Goal: Register for event/course

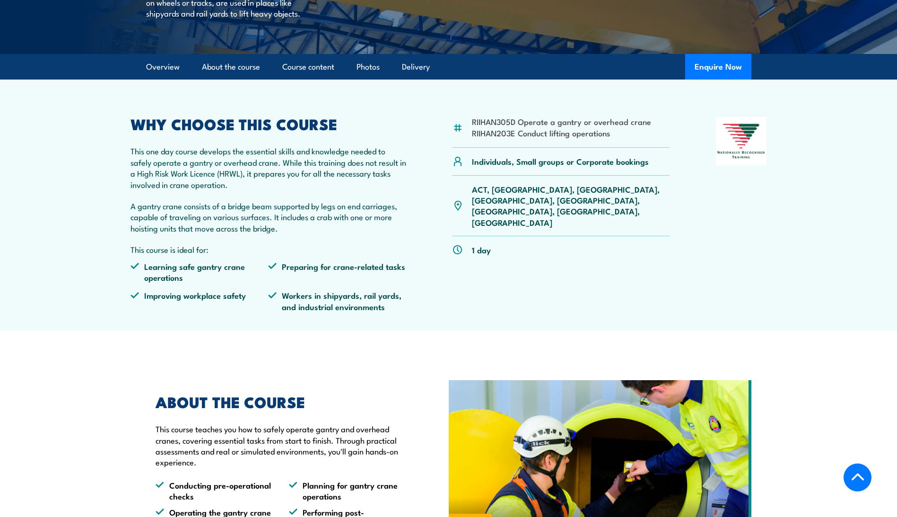
scroll to position [189, 0]
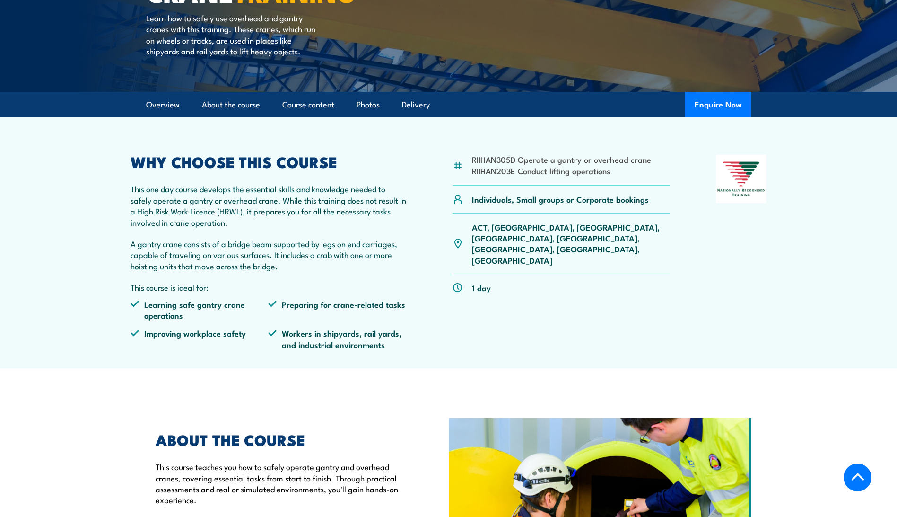
click at [563, 183] on div "RIIHAN305D Operate a gantry or overhead crane RIIHAN203E Conduct lifting operat…" at bounding box center [562, 170] width 218 height 31
click at [523, 345] on div "RIIHAN305D Operate a gantry or overhead crane RIIHAN203E Conduct lifting operat…" at bounding box center [562, 256] width 218 height 202
drag, startPoint x: 473, startPoint y: 158, endPoint x: 515, endPoint y: 161, distance: 42.2
click at [515, 161] on li "RIIHAN305D Operate a gantry or overhead crane" at bounding box center [561, 159] width 179 height 11
copy li "RIIHAN305D"
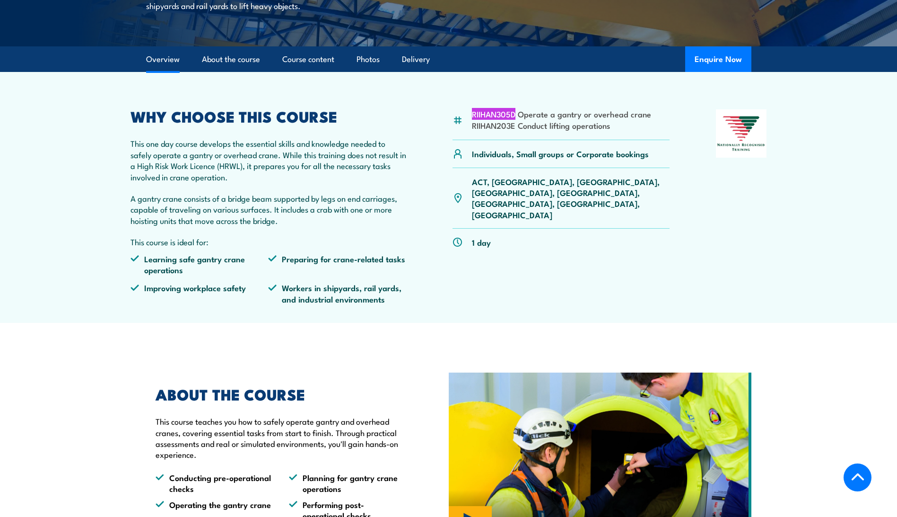
scroll to position [426, 0]
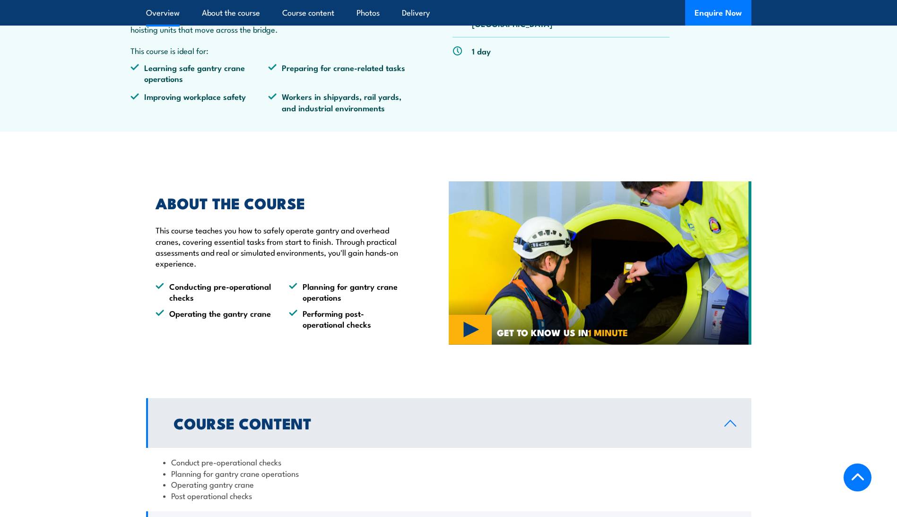
drag, startPoint x: 753, startPoint y: 429, endPoint x: 746, endPoint y: 180, distance: 249.4
click at [753, 417] on section "Course Content Conduct pre-operational checks Planning for gantry crane operati…" at bounding box center [448, 505] width 897 height 214
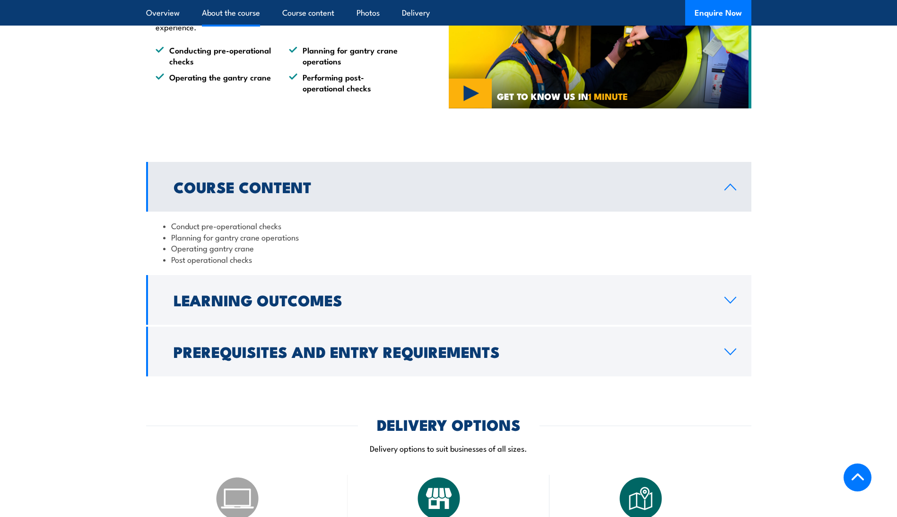
scroll to position [662, 0]
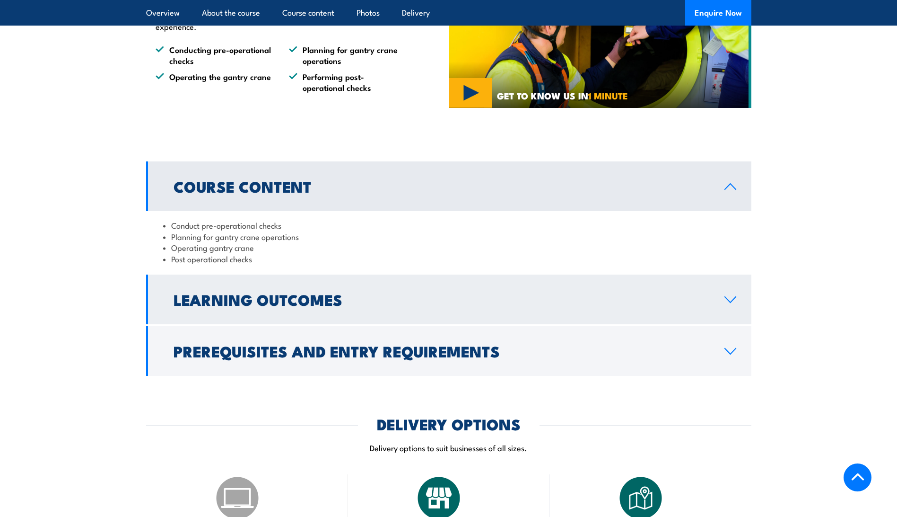
click at [735, 302] on icon at bounding box center [730, 300] width 13 height 8
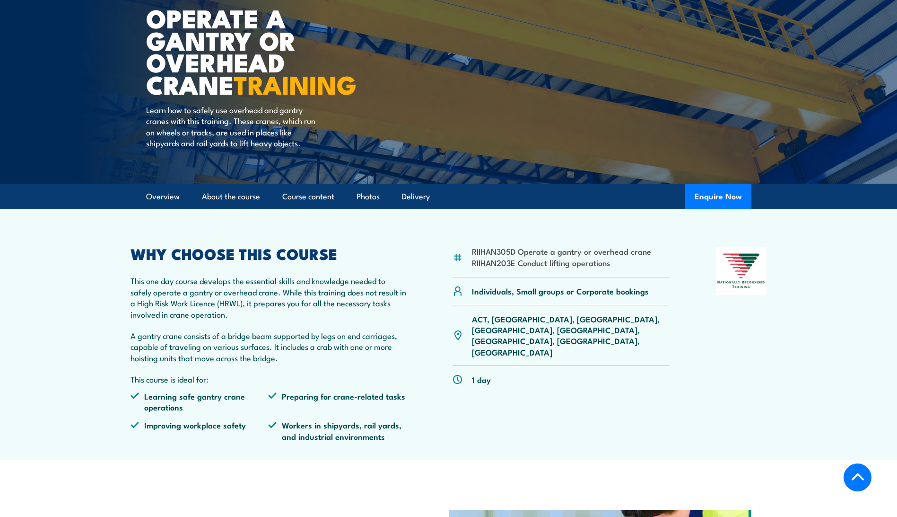
scroll to position [95, 0]
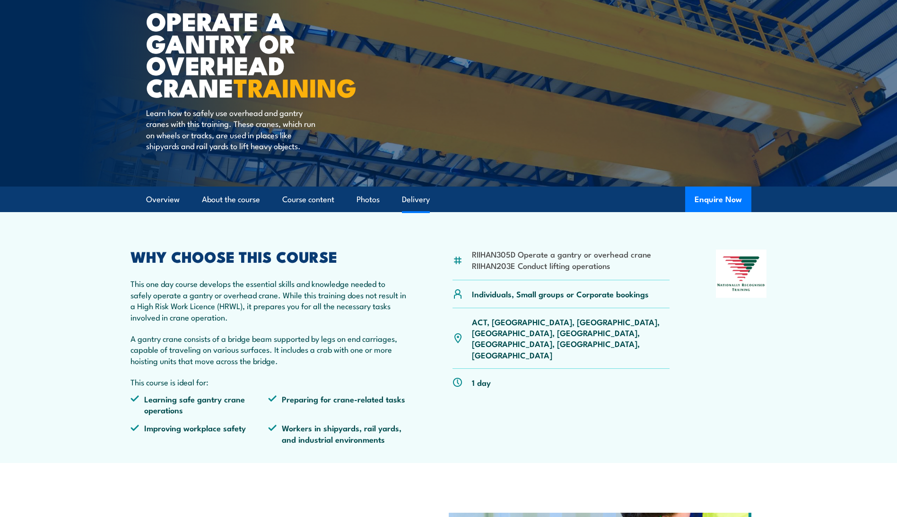
click at [411, 197] on link "Delivery" at bounding box center [416, 199] width 28 height 25
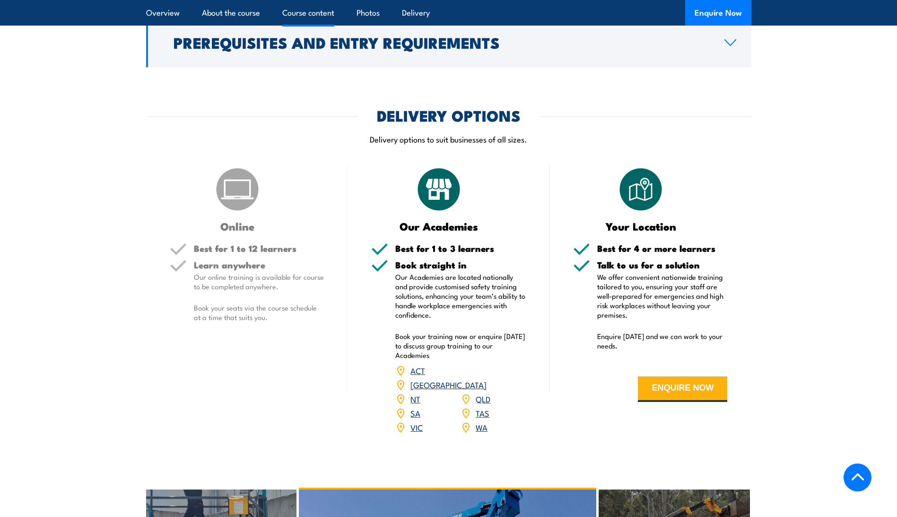
scroll to position [1031, 0]
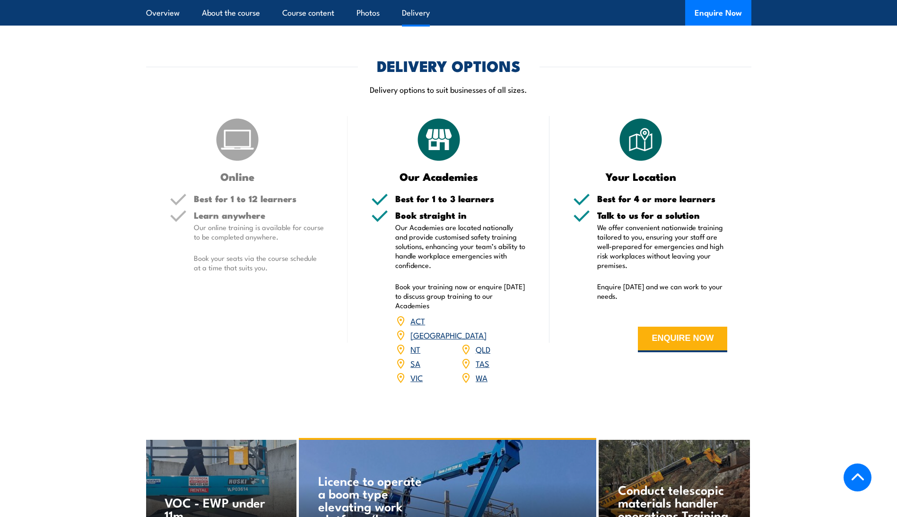
drag, startPoint x: 573, startPoint y: 253, endPoint x: 579, endPoint y: 251, distance: 6.0
click at [574, 253] on div "Talk to us for a solution We offer convenient nationwide training tailored to y…" at bounding box center [650, 261] width 155 height 102
click at [416, 357] on link "SA" at bounding box center [416, 362] width 10 height 11
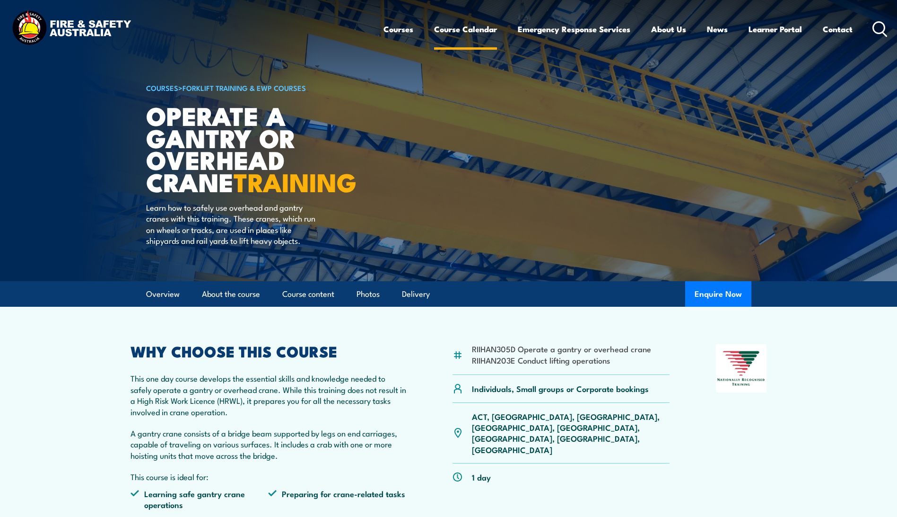
click at [446, 28] on link "Course Calendar" at bounding box center [465, 29] width 63 height 25
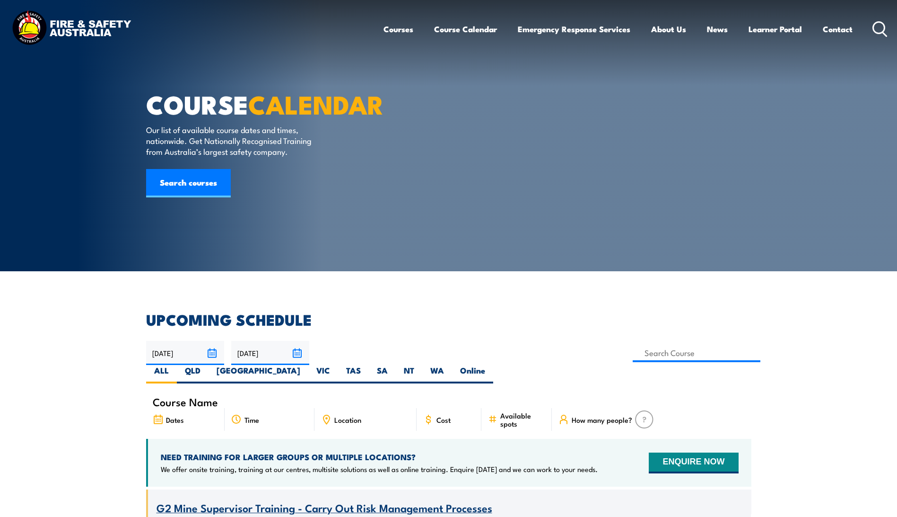
click at [358, 415] on span "Location" at bounding box center [347, 419] width 27 height 8
click at [324, 414] on icon at bounding box center [326, 419] width 10 height 10
click at [396, 365] on label "SA" at bounding box center [382, 374] width 27 height 18
click at [394, 365] on input "SA" at bounding box center [391, 368] width 6 height 6
radio input "true"
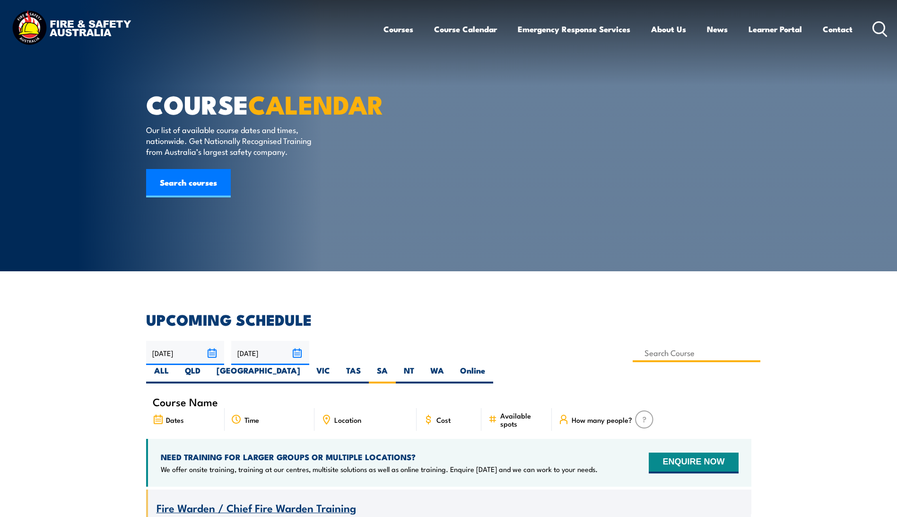
click at [633, 354] on input at bounding box center [697, 352] width 128 height 18
type input "Operate a gantry or overhead crane Training"
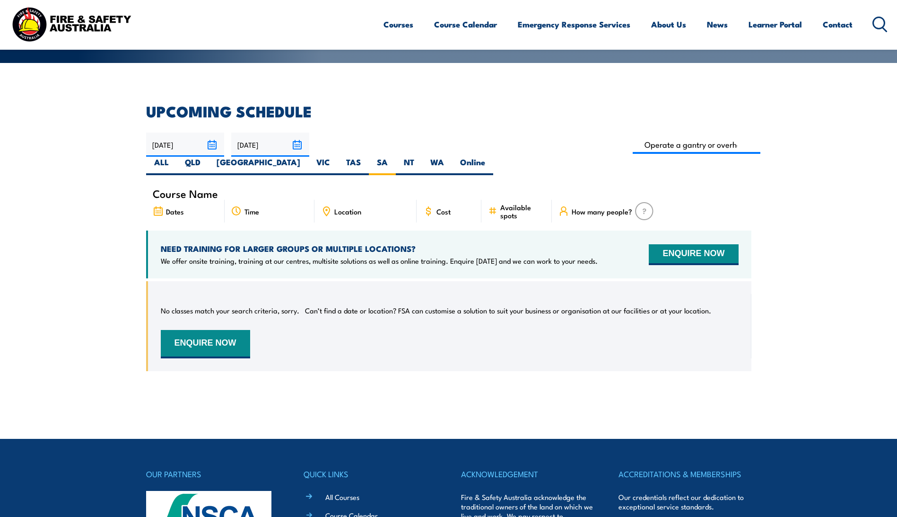
scroll to position [170, 0]
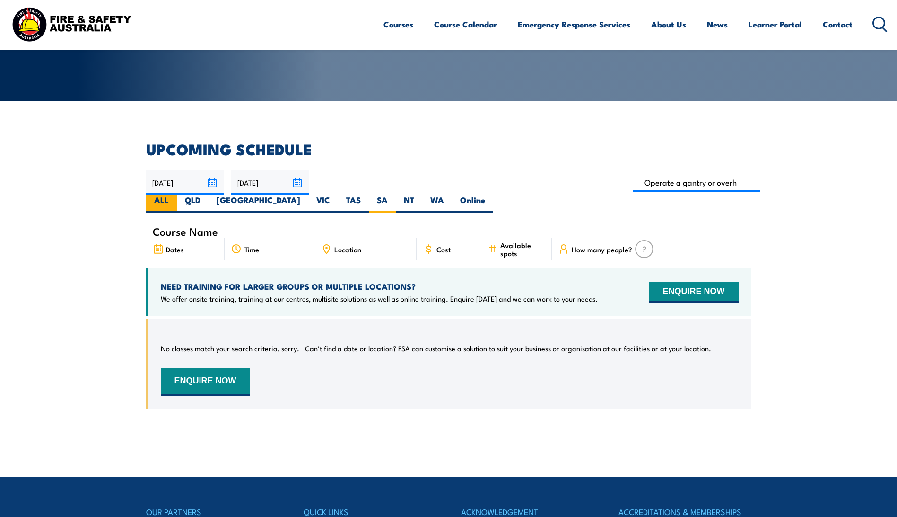
click at [177, 194] on label "ALL" at bounding box center [161, 203] width 31 height 18
click at [175, 194] on input "ALL" at bounding box center [172, 197] width 6 height 6
radio input "true"
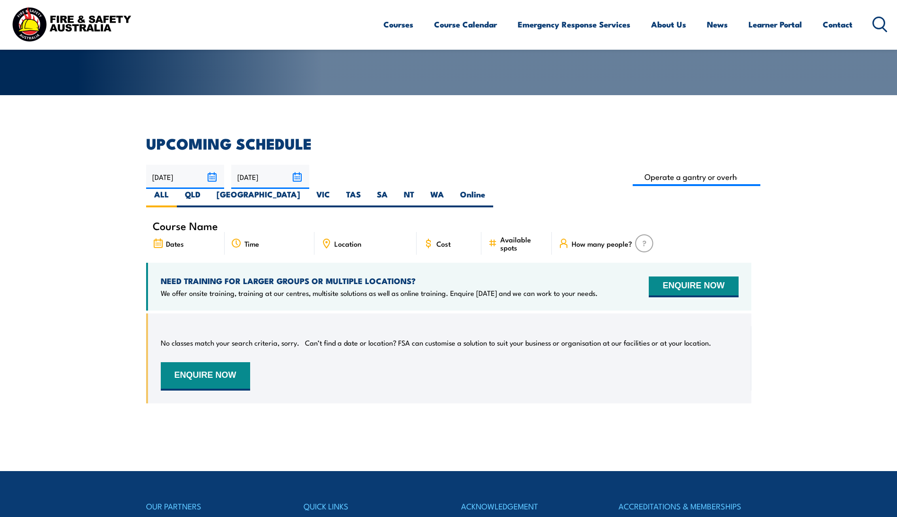
scroll to position [123, 0]
